Goal: Find specific page/section: Find specific page/section

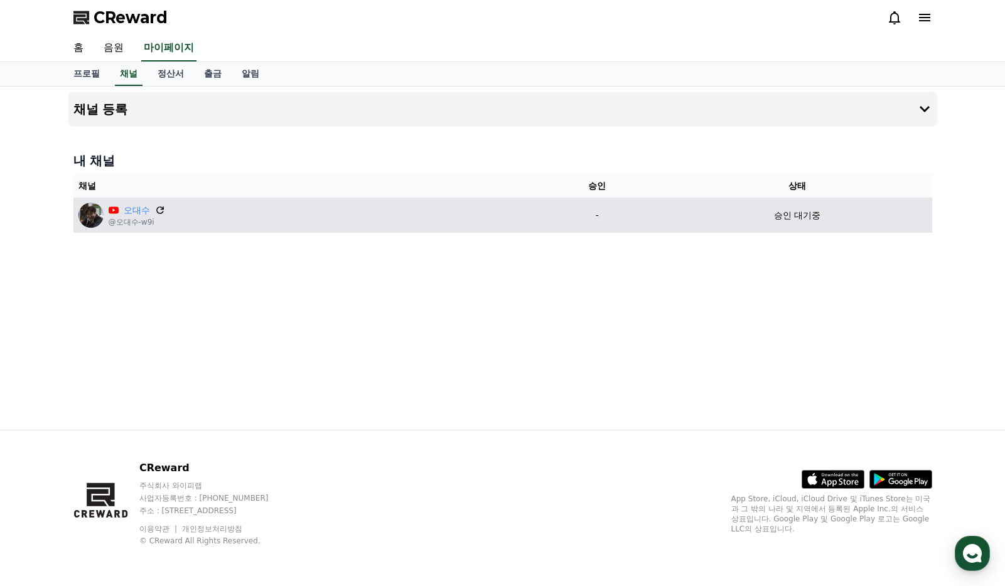
click at [155, 212] on icon at bounding box center [159, 210] width 11 height 11
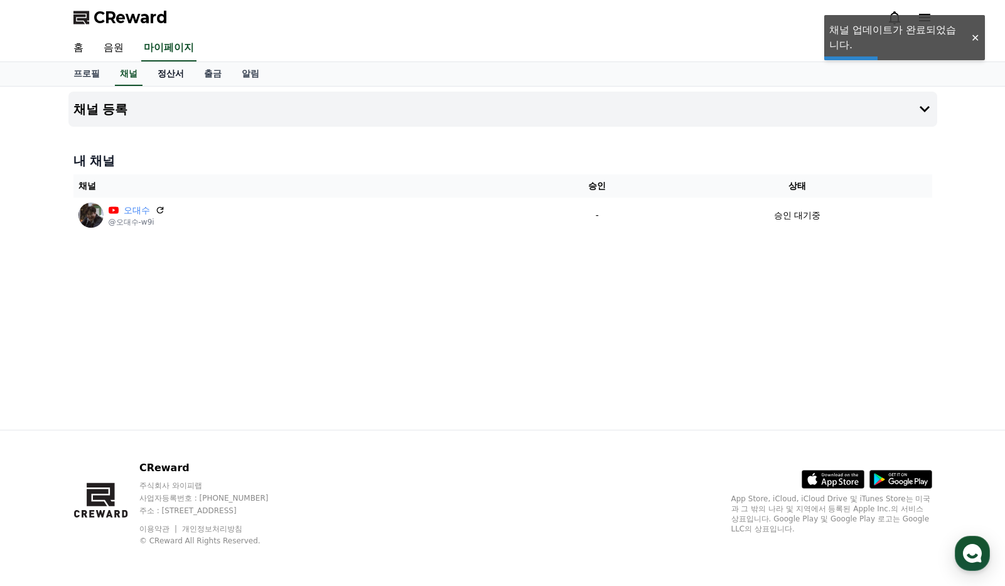
click at [169, 73] on link "정산서" at bounding box center [171, 74] width 46 height 24
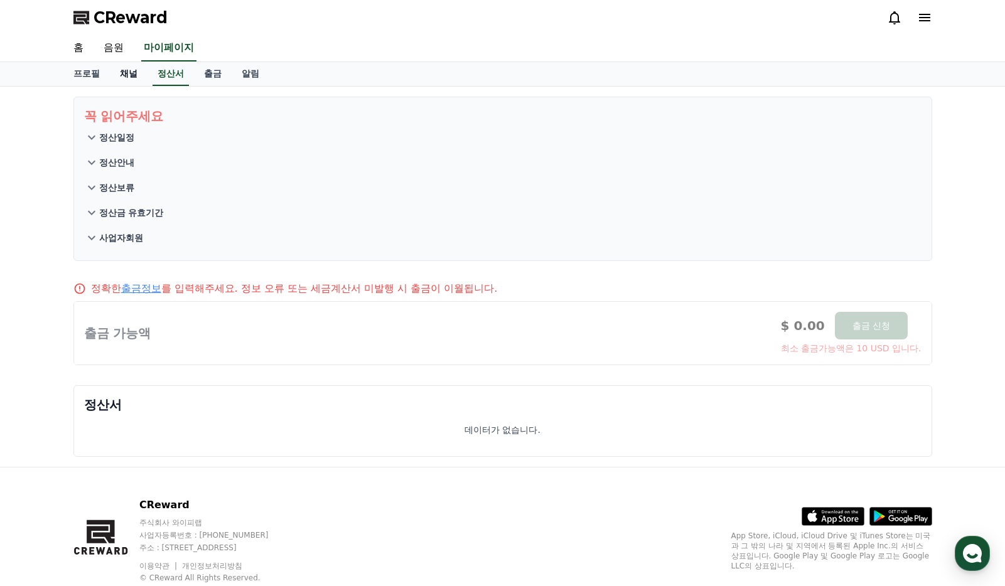
click at [139, 69] on link "채널" at bounding box center [129, 74] width 38 height 24
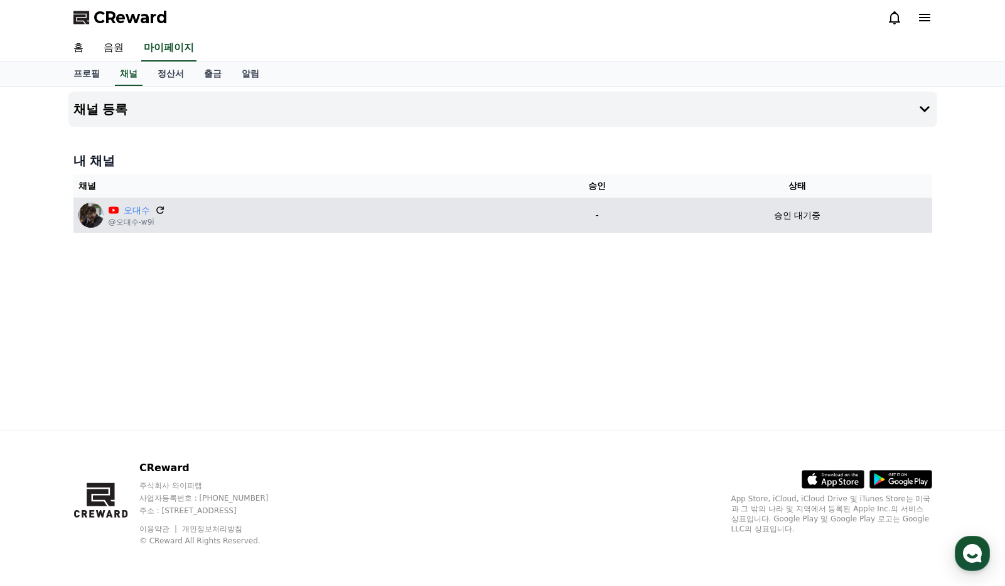
click at [160, 210] on icon at bounding box center [159, 210] width 11 height 11
